Goal: Task Accomplishment & Management: Complete application form

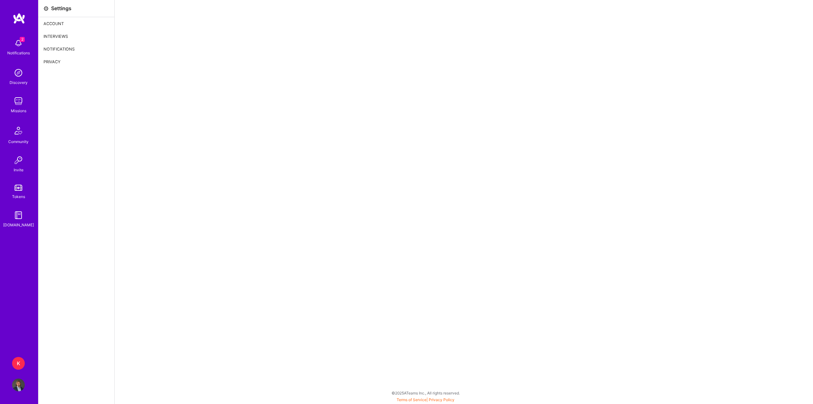
click at [59, 20] on div "Account" at bounding box center [76, 23] width 76 height 13
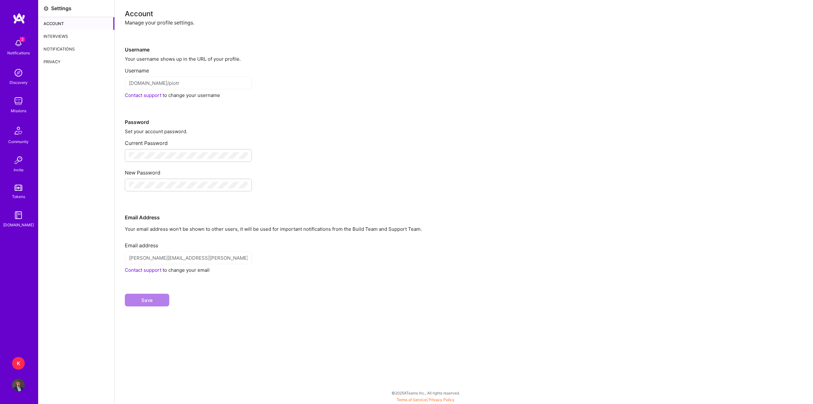
click at [65, 32] on div "Interviews" at bounding box center [76, 36] width 76 height 13
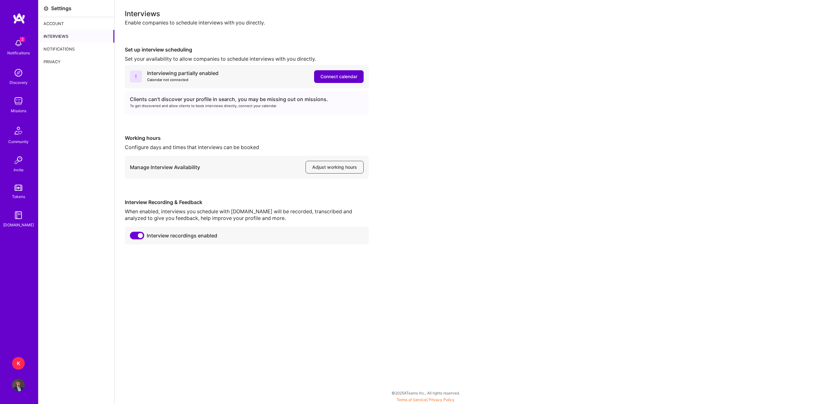
click at [348, 80] on button "Connect calendar" at bounding box center [339, 76] width 50 height 13
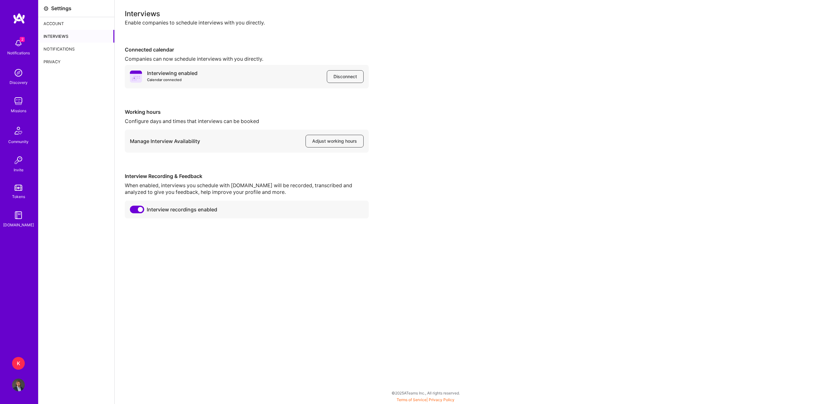
click at [23, 96] on img at bounding box center [18, 101] width 13 height 13
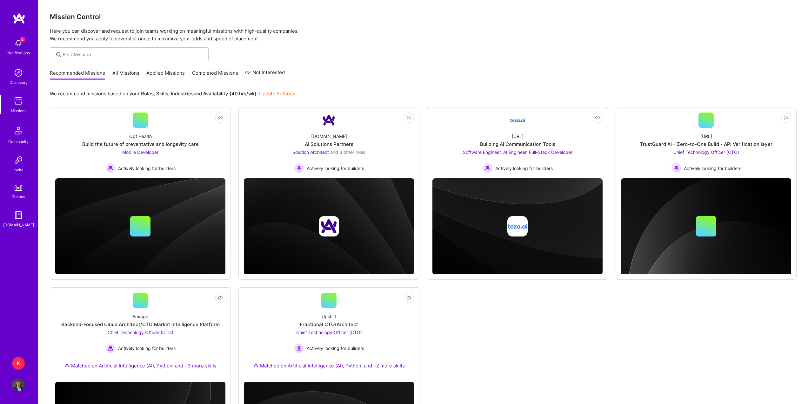
click at [21, 40] on span "2" at bounding box center [22, 39] width 5 height 5
drag, startPoint x: 360, startPoint y: 33, endPoint x: 344, endPoint y: 24, distance: 18.1
click at [358, 33] on div "2 2 Notifications Discovery Missions Community Invite Tokens [DOMAIN_NAME] K Ka…" at bounding box center [404, 247] width 808 height 495
click at [130, 74] on link "All Missions" at bounding box center [125, 75] width 27 height 10
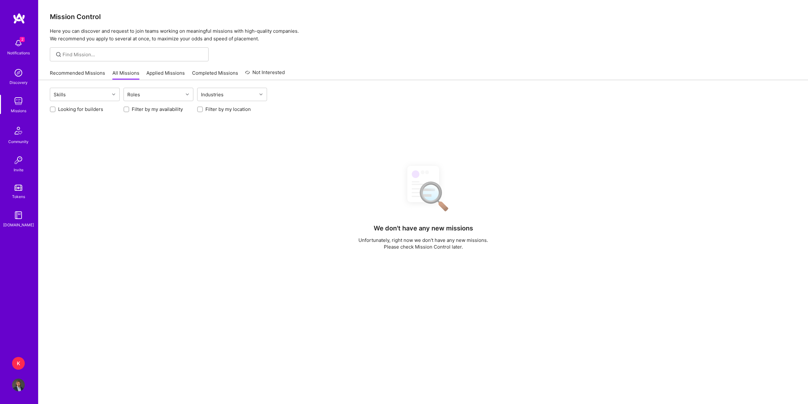
click at [163, 71] on link "Applied Missions" at bounding box center [165, 75] width 38 height 10
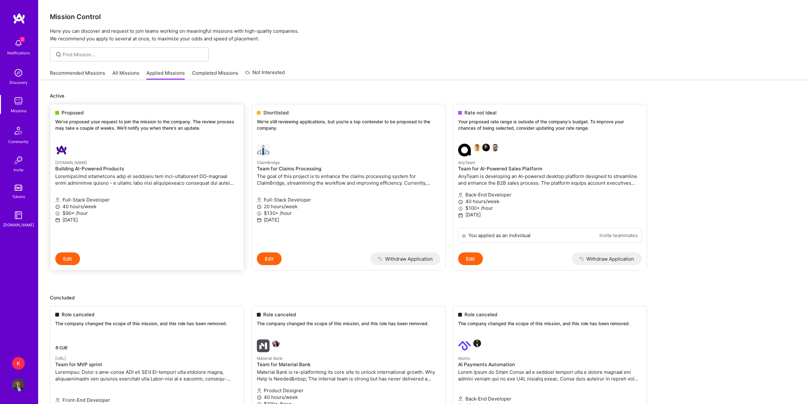
click at [162, 134] on div "Proposed We've proposed your request to join the mission to the company. The re…" at bounding box center [147, 121] width 194 height 34
click at [128, 118] on p "We've proposed your request to join the mission to the company. The review proc…" at bounding box center [147, 124] width 184 height 12
click at [94, 70] on link "Recommended Missions" at bounding box center [77, 75] width 55 height 10
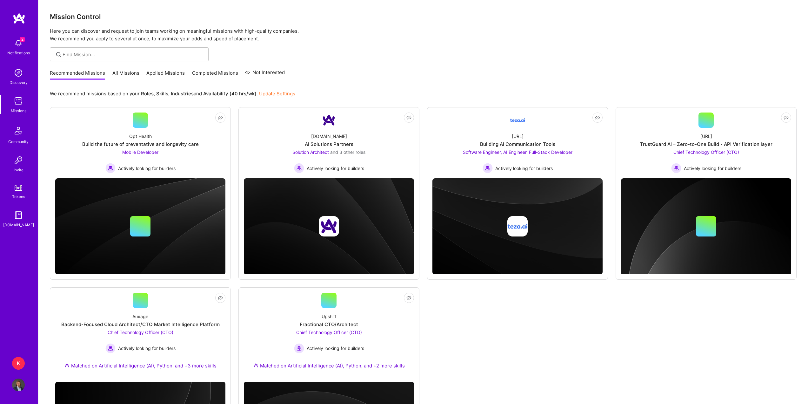
click at [119, 77] on link "All Missions" at bounding box center [125, 75] width 27 height 10
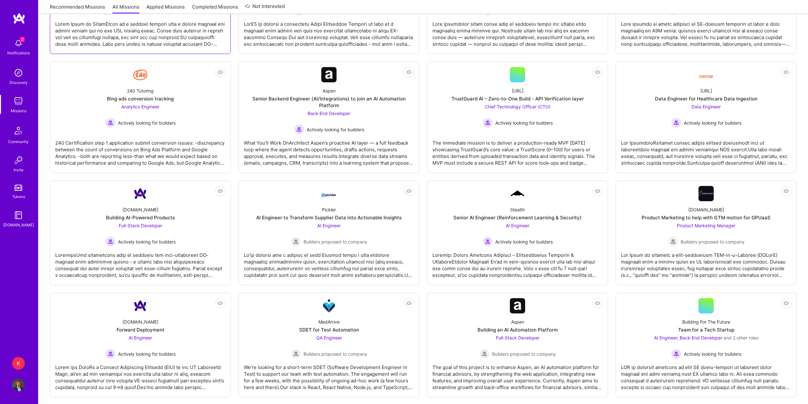
scroll to position [159, 0]
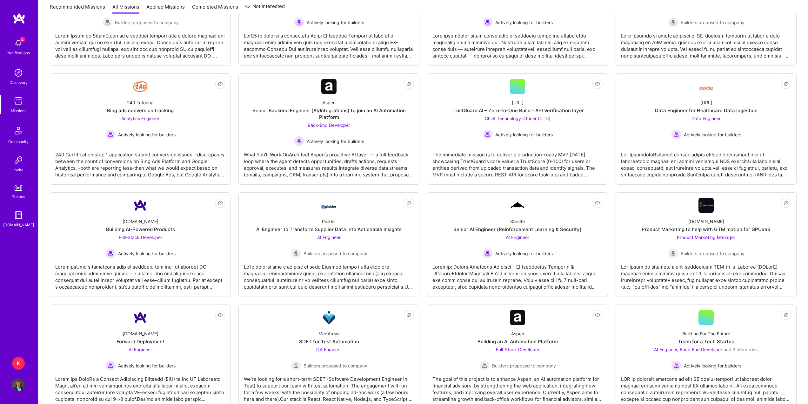
click at [161, 9] on link "Applied Missions" at bounding box center [165, 8] width 38 height 10
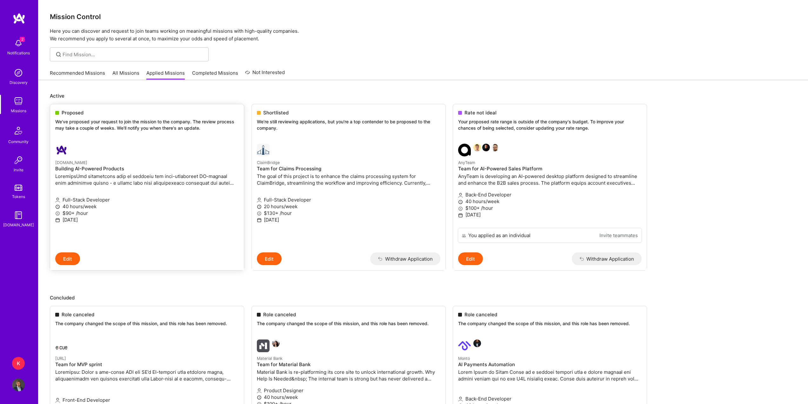
click at [143, 142] on link "[DOMAIN_NAME] Building AI-Powered Products Full-Stack Developer 40 hours/week $…" at bounding box center [147, 195] width 194 height 114
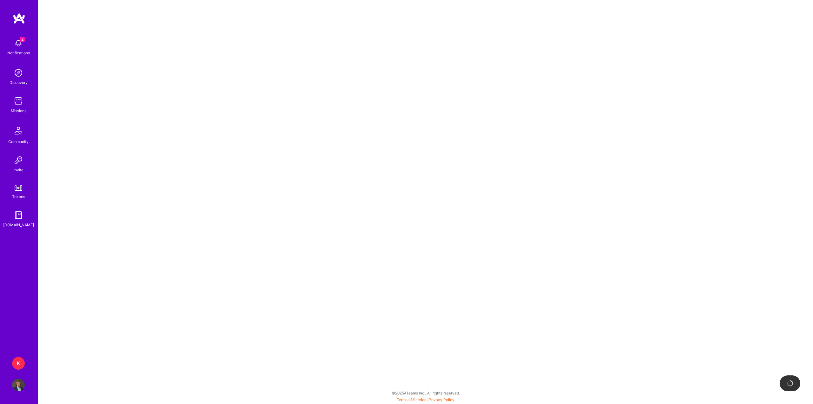
select select "PL"
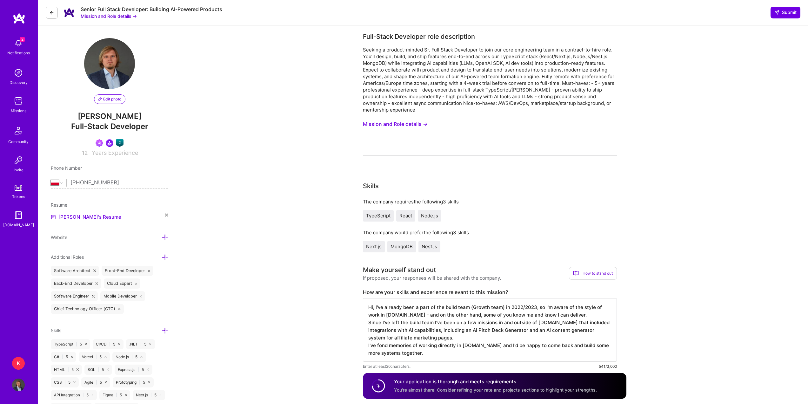
click at [110, 15] on button "Mission and Role details →" at bounding box center [109, 16] width 56 height 7
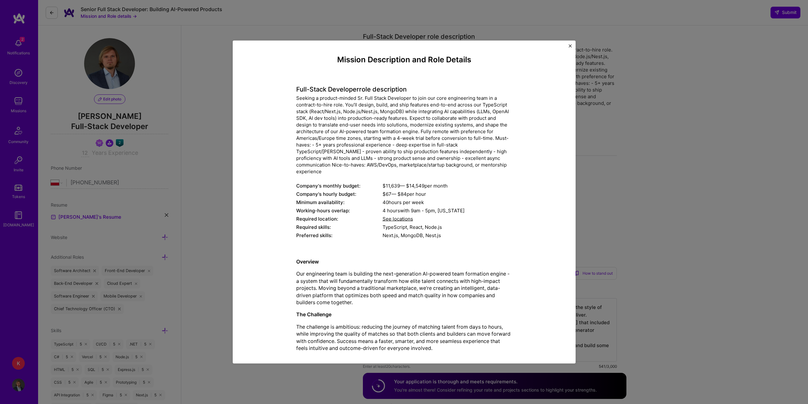
click at [215, 185] on div "Mission Description and Role Details Full-Stack Developer role description Comp…" at bounding box center [404, 202] width 808 height 404
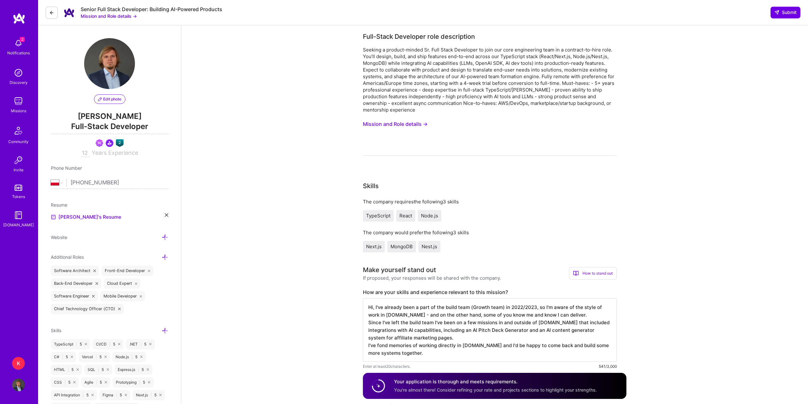
click at [10, 105] on link "Missions" at bounding box center [18, 104] width 39 height 19
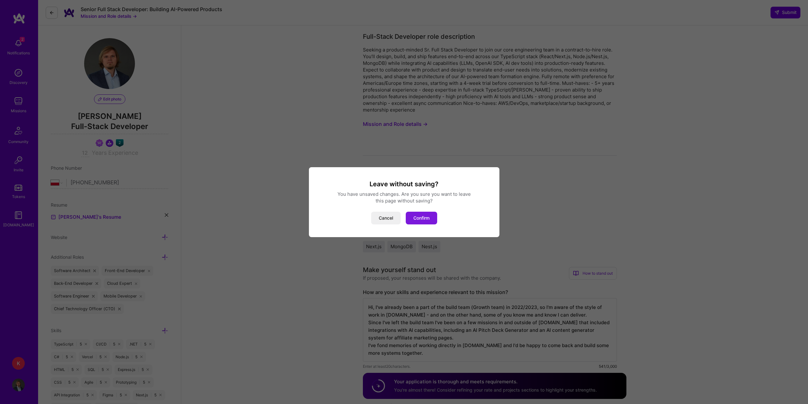
click at [415, 215] on button "Confirm" at bounding box center [421, 218] width 31 height 13
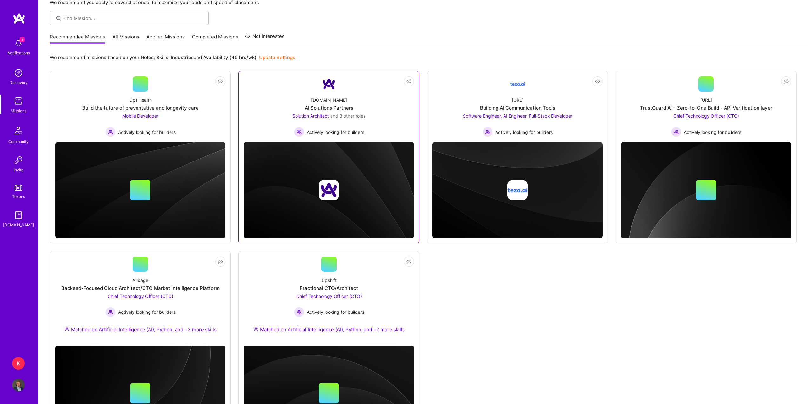
scroll to position [94, 0]
